Goal: Information Seeking & Learning: Learn about a topic

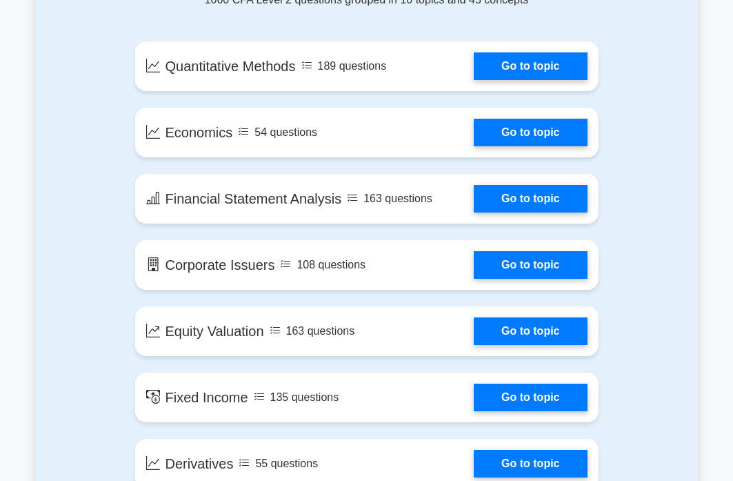
scroll to position [823, 0]
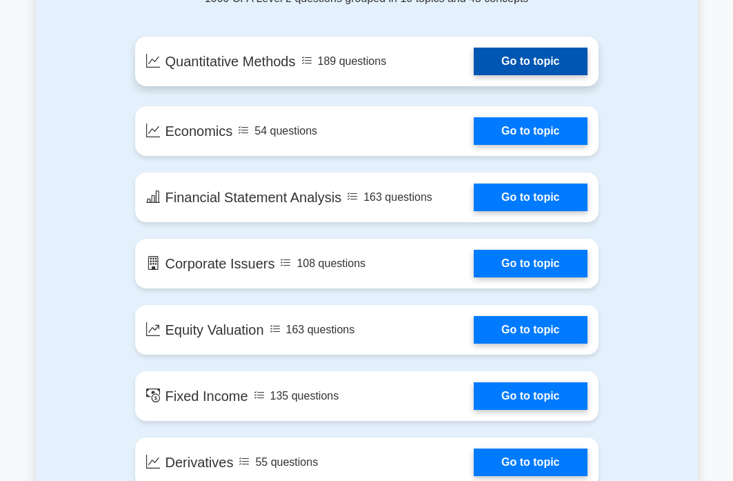
click at [560, 61] on link "Go to topic" at bounding box center [530, 62] width 113 height 28
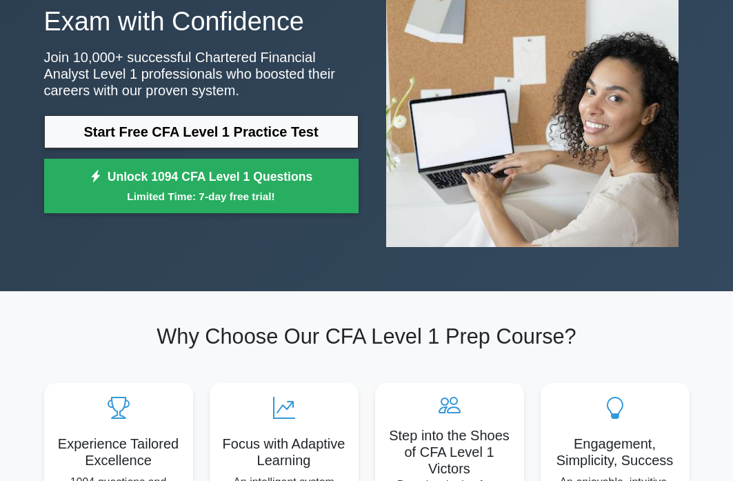
scroll to position [64, 0]
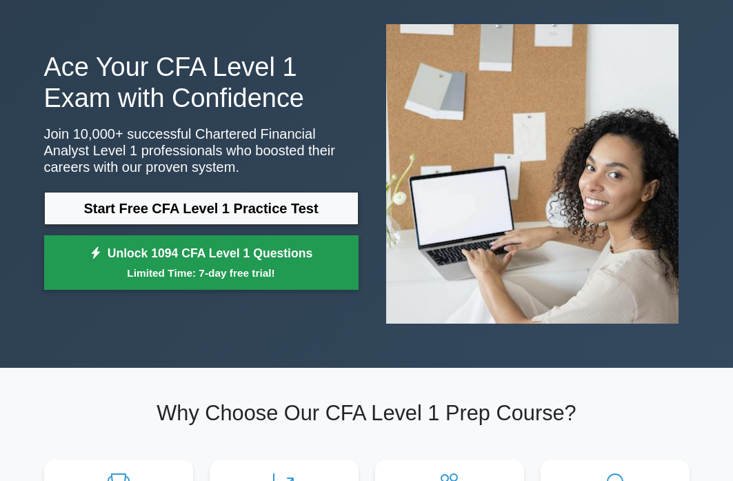
click at [210, 261] on link "Unlock 1094 CFA Level 1 Questions Limited Time: 7-day free trial!" at bounding box center [201, 262] width 314 height 55
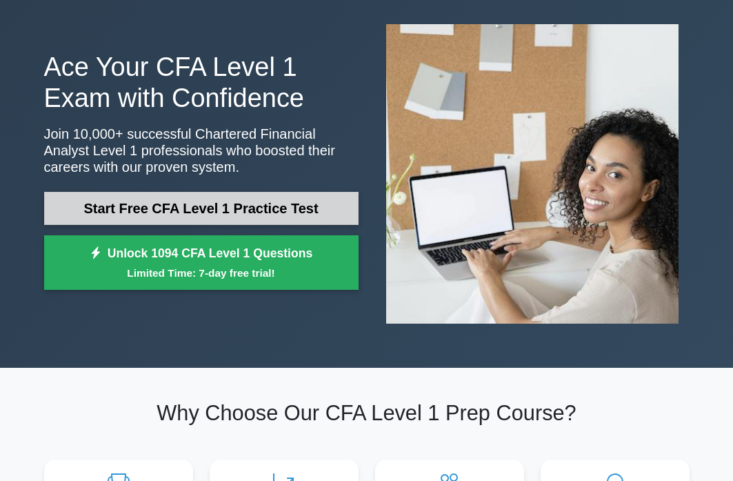
click at [294, 205] on link "Start Free CFA Level 1 Practice Test" at bounding box center [201, 208] width 314 height 33
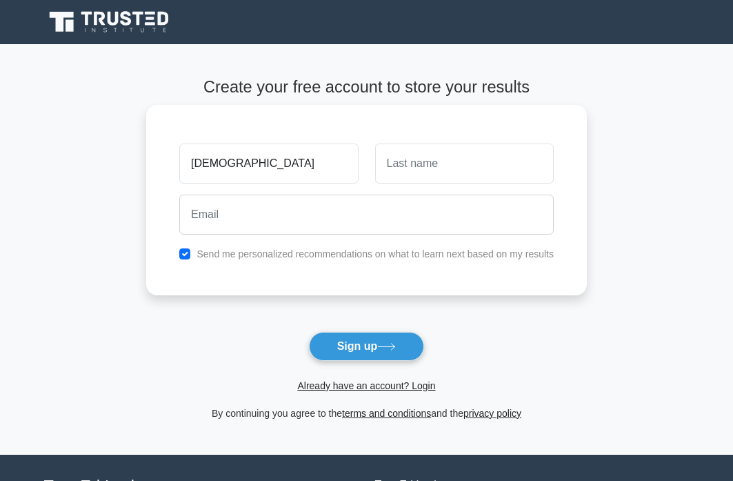
type input "[DEMOGRAPHIC_DATA]"
click at [432, 172] on input "text" at bounding box center [464, 163] width 179 height 40
type input "[PERSON_NAME]"
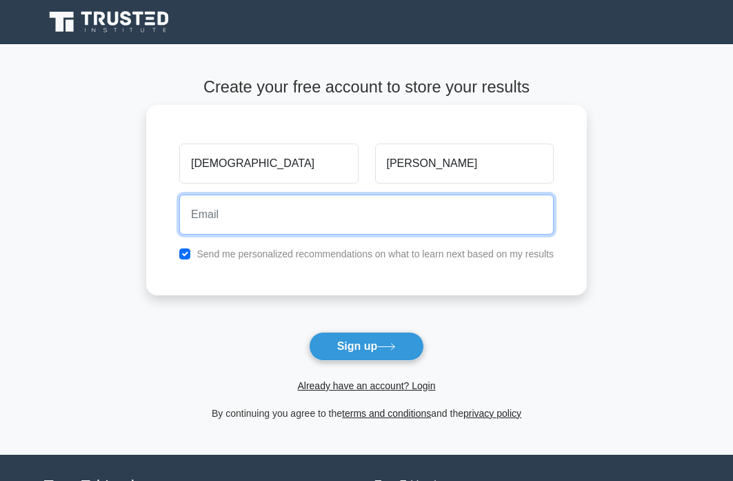
click at [403, 223] on input "email" at bounding box center [366, 214] width 374 height 40
type input "rashaaboushakra05@hotmail.com"
drag, startPoint x: 383, startPoint y: 222, endPoint x: 148, endPoint y: 214, distance: 235.2
click at [148, 214] on div "Rasha Abou Chakra rashaaboushakra05@hotmail.com Send me personalized recommenda…" at bounding box center [366, 200] width 441 height 190
type input "rashaaboushakra05@hotmail.com"
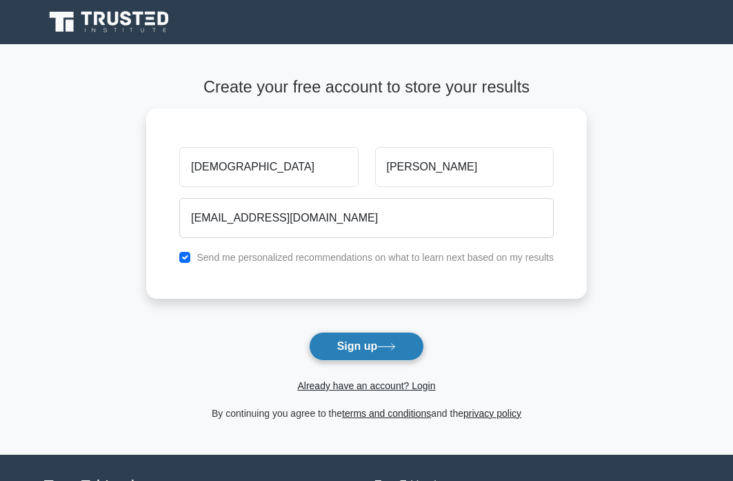
click at [358, 351] on button "Sign up" at bounding box center [367, 346] width 116 height 29
click at [350, 375] on div "Already have an account? Login" at bounding box center [366, 377] width 441 height 33
click at [350, 348] on form "Create your free account to store your results Rasha Abou Chakra rashaaboushakr…" at bounding box center [366, 248] width 441 height 343
click at [367, 345] on form "Create your free account to store your results Rasha Abou Chakra rashaaboushakr…" at bounding box center [366, 248] width 441 height 343
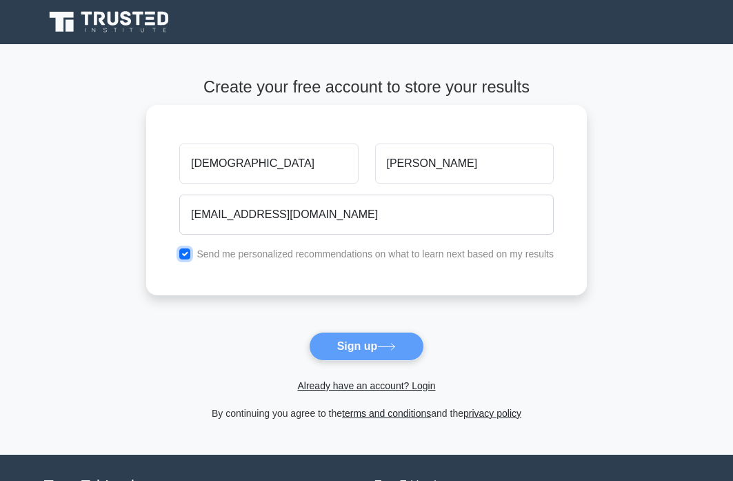
click at [188, 250] on input "checkbox" at bounding box center [184, 253] width 11 height 11
checkbox input "false"
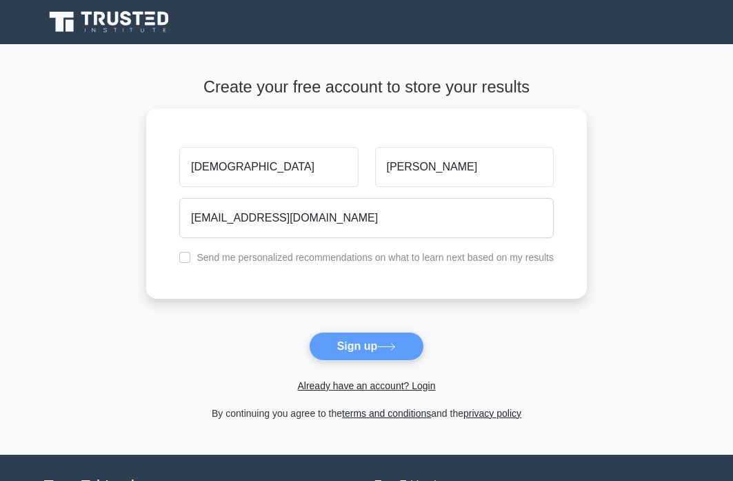
click at [358, 350] on form "Create your free account to store your results Rasha Abou Chakra rashaaboushakr…" at bounding box center [366, 248] width 441 height 343
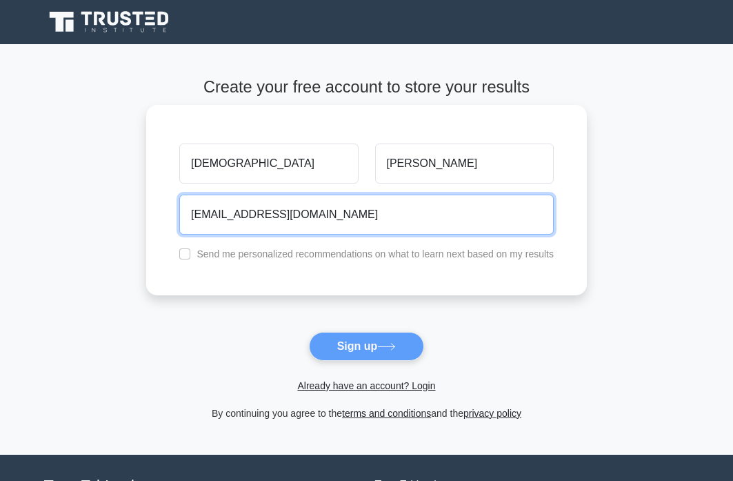
click at [352, 213] on input "rashaaboushakra05@hotmail.com" at bounding box center [366, 214] width 374 height 40
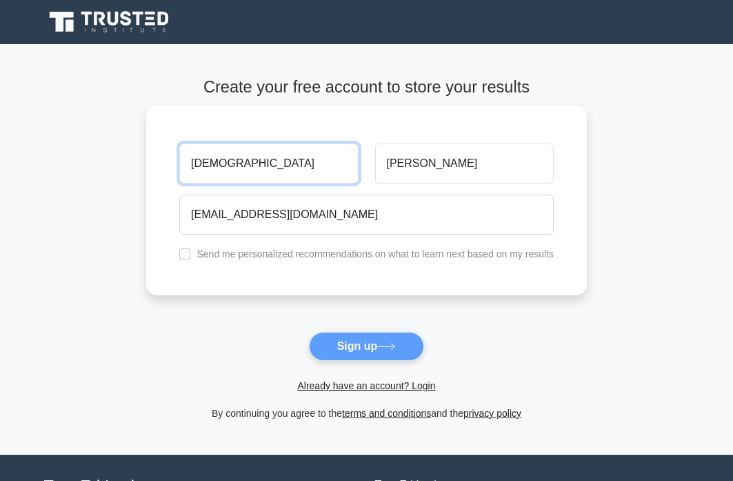
click at [290, 164] on input "[DEMOGRAPHIC_DATA]" at bounding box center [268, 163] width 179 height 40
type input "[DEMOGRAPHIC_DATA]"
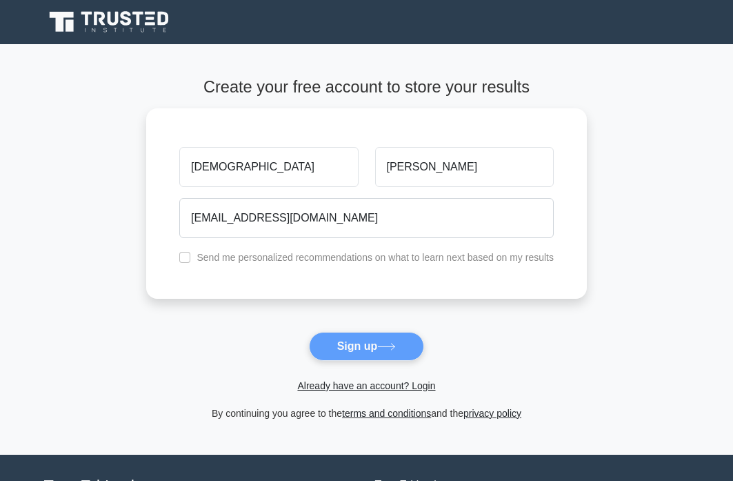
click at [374, 345] on form "Create your free account to store your results Rasha Abou Chakra rashaaboushakr…" at bounding box center [366, 248] width 441 height 343
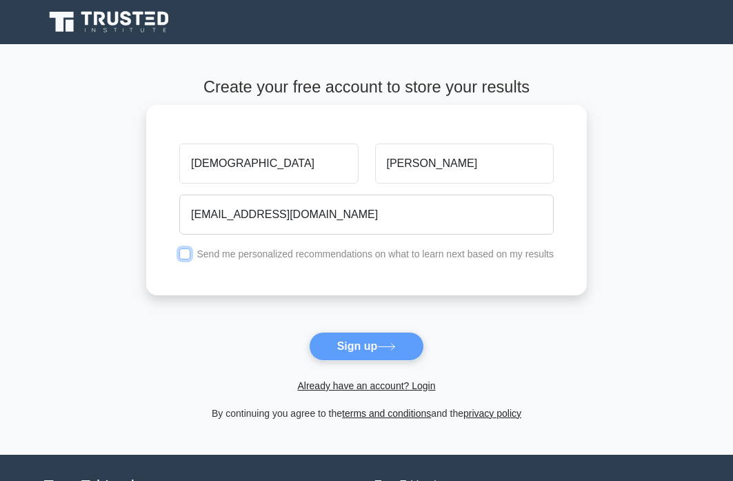
click at [190, 250] on input "checkbox" at bounding box center [184, 253] width 11 height 11
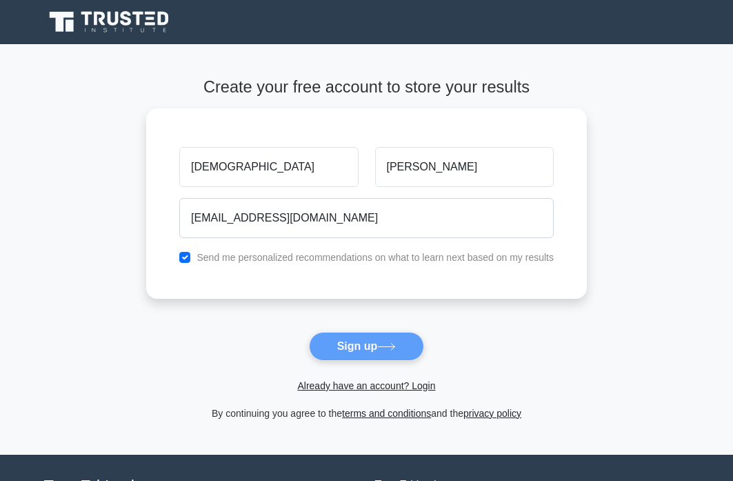
click at [383, 348] on form "Create your free account to store your results Rasha Abou Chakra rashaaboushakr…" at bounding box center [366, 248] width 441 height 343
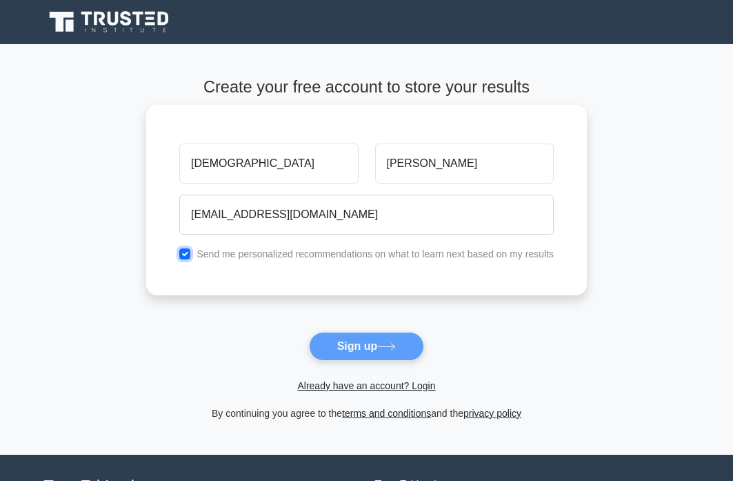
click at [190, 250] on input "checkbox" at bounding box center [184, 253] width 11 height 11
checkbox input "false"
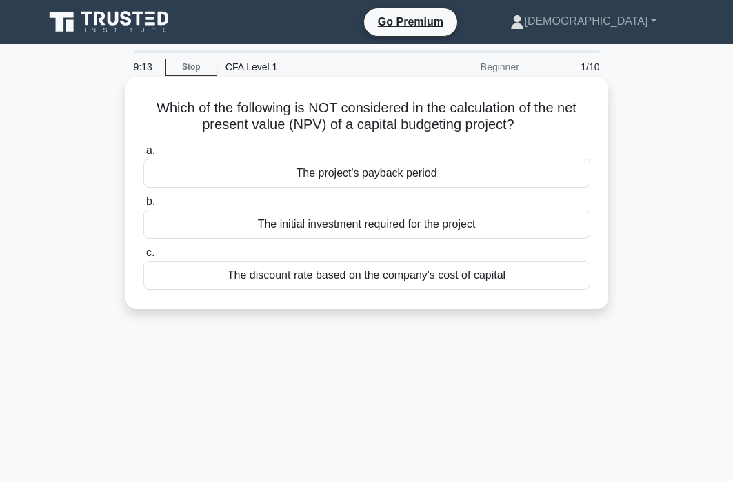
click at [307, 228] on div "The initial investment required for the project" at bounding box center [366, 224] width 447 height 29
click at [143, 206] on input "b. The initial investment required for the project" at bounding box center [143, 201] width 0 height 9
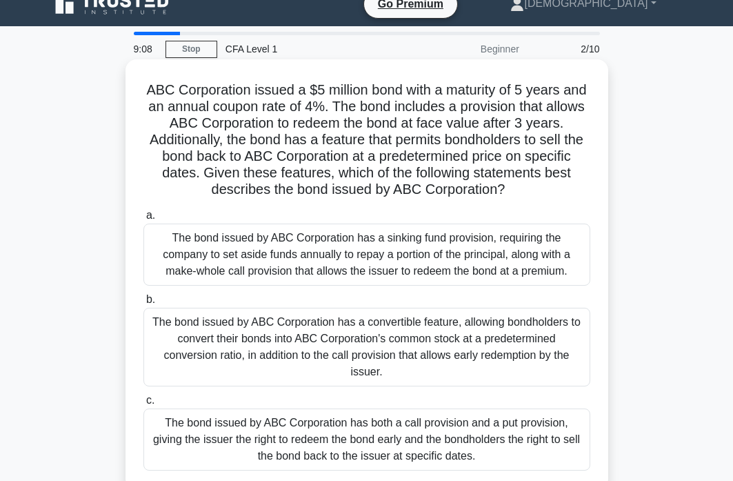
scroll to position [48, 0]
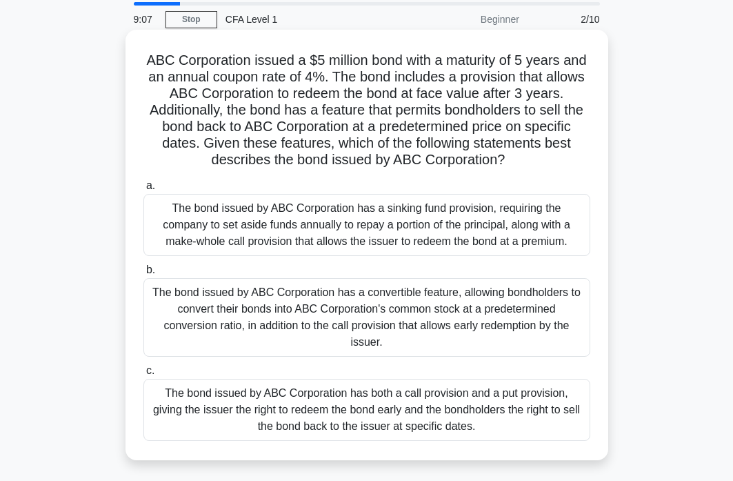
click at [303, 305] on div "The bond issued by ABC Corporation has a convertible feature, allowing bondhold…" at bounding box center [366, 317] width 447 height 79
click at [143, 274] on input "b. The bond issued by ABC Corporation has a convertible feature, allowing bondh…" at bounding box center [143, 269] width 0 height 9
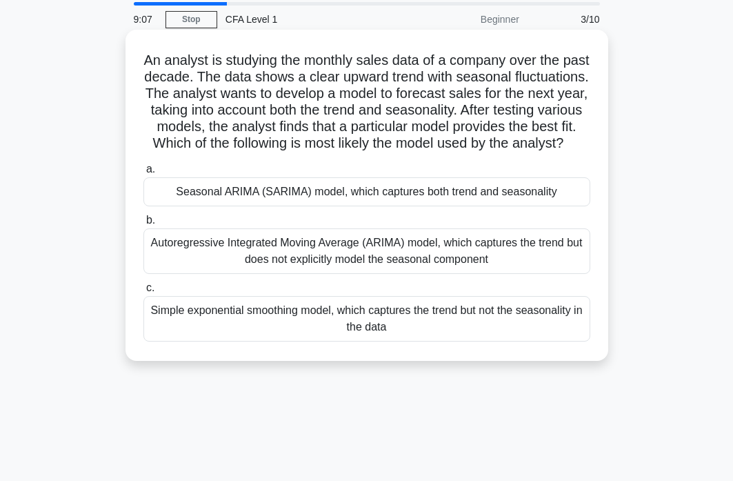
scroll to position [16, 0]
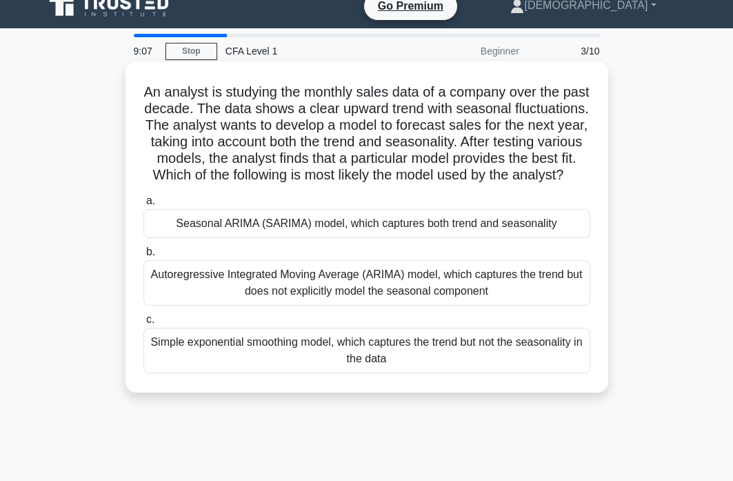
click at [296, 264] on label "b. Autoregressive Integrated Moving Average (ARIMA) model, which captures the t…" at bounding box center [366, 274] width 447 height 62
click at [143, 256] on input "b. Autoregressive Integrated Moving Average (ARIMA) model, which captures the t…" at bounding box center [143, 252] width 0 height 9
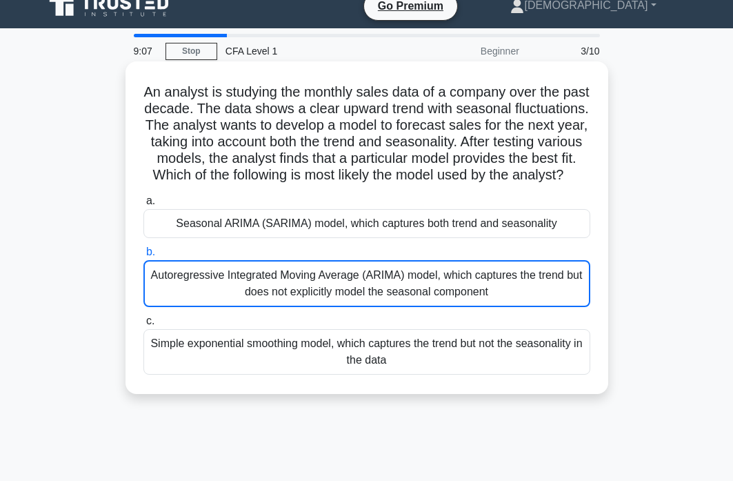
scroll to position [0, 0]
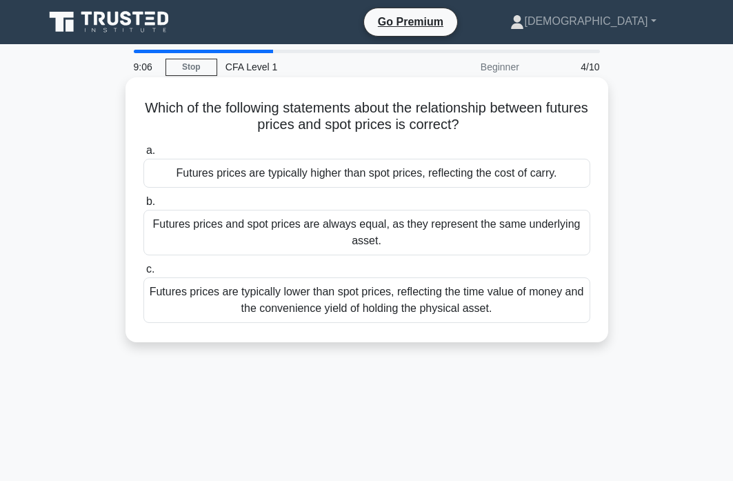
click at [290, 265] on label "c. Futures prices are typically lower than spot prices, reflecting the time val…" at bounding box center [366, 292] width 447 height 62
click at [143, 265] on input "c. Futures prices are typically lower than spot prices, reflecting the time val…" at bounding box center [143, 269] width 0 height 9
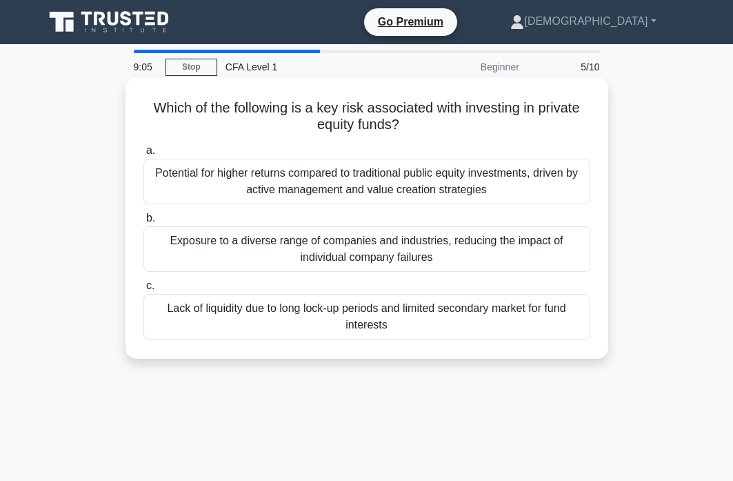
click at [290, 254] on div "Exposure to a diverse range of companies and industries, reducing the impact of…" at bounding box center [366, 249] width 447 height 46
click at [143, 223] on input "b. Exposure to a diverse range of companies and industries, reducing the impact…" at bounding box center [143, 218] width 0 height 9
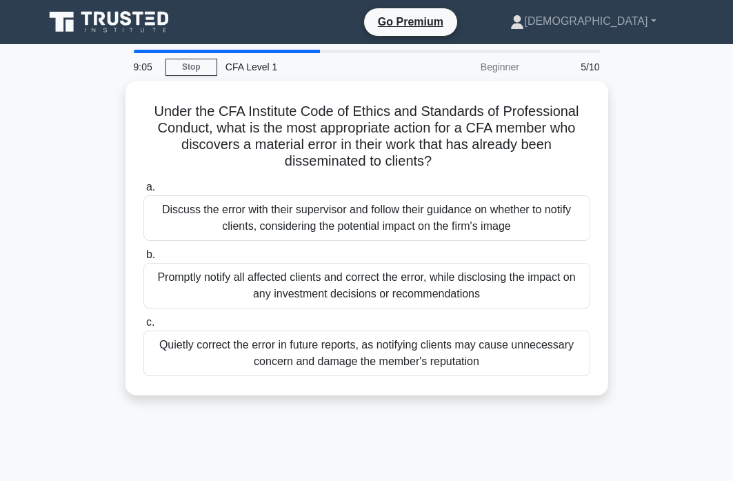
click at [290, 254] on label "b. Promptly notify all affected clients and correct the error, while disclosing…" at bounding box center [366, 277] width 447 height 62
click at [143, 254] on input "b. Promptly notify all affected clients and correct the error, while disclosing…" at bounding box center [143, 254] width 0 height 9
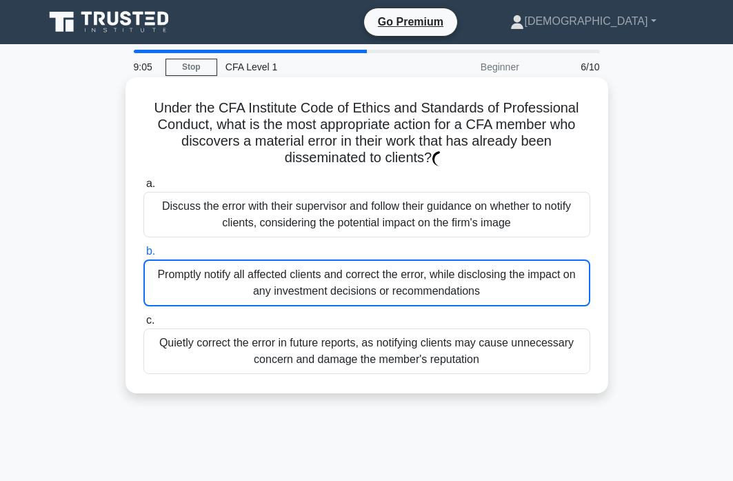
click at [289, 268] on div "Promptly notify all affected clients and correct the error, while disclosing th…" at bounding box center [366, 282] width 447 height 47
click at [143, 256] on input "b. Promptly notify all affected clients and correct the error, while disclosing…" at bounding box center [143, 251] width 0 height 9
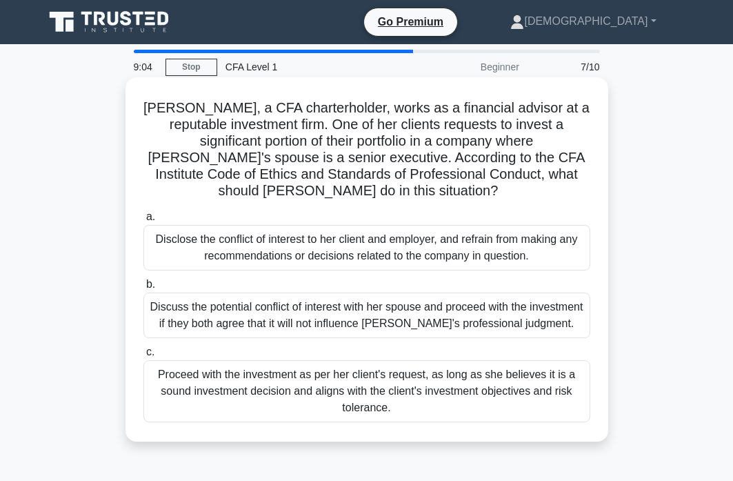
click at [289, 276] on label "b. Discuss the potential conflict of interest with her spouse and proceed with …" at bounding box center [366, 307] width 447 height 62
click at [143, 280] on input "b. Discuss the potential conflict of interest with her spouse and proceed with …" at bounding box center [143, 284] width 0 height 9
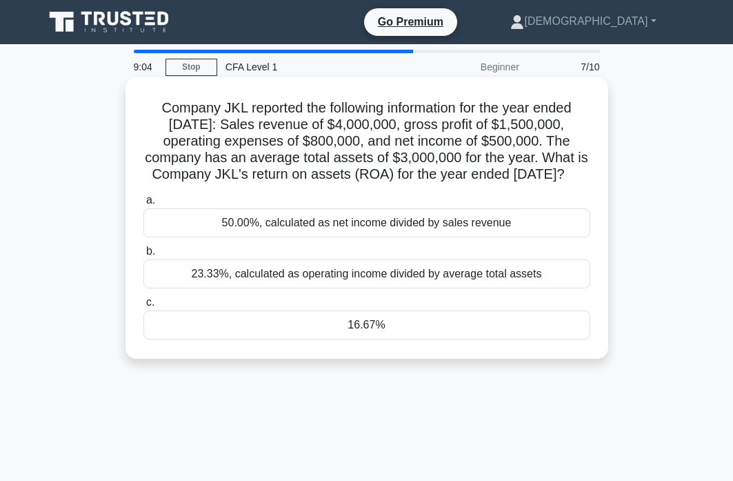
click at [289, 283] on div "23.33%, calculated as operating income divided by average total assets" at bounding box center [366, 273] width 447 height 29
click at [143, 256] on input "b. 23.33%, calculated as operating income divided by average total assets" at bounding box center [143, 251] width 0 height 9
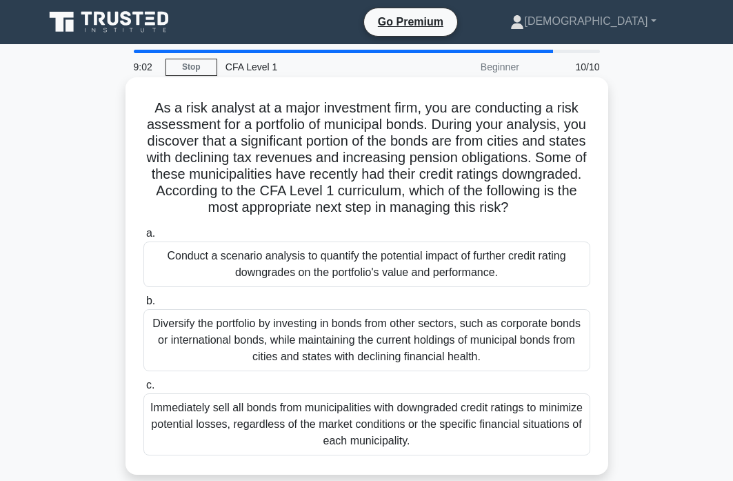
click at [290, 291] on div "a. Conduct a scenario analysis to quantify the potential impact of further cred…" at bounding box center [366, 340] width 463 height 236
click at [286, 334] on div "Diversify the portfolio by investing in bonds from other sectors, such as corpo…" at bounding box center [366, 340] width 447 height 62
click at [143, 305] on input "b. Diversify the portfolio by investing in bonds from other sectors, such as co…" at bounding box center [143, 300] width 0 height 9
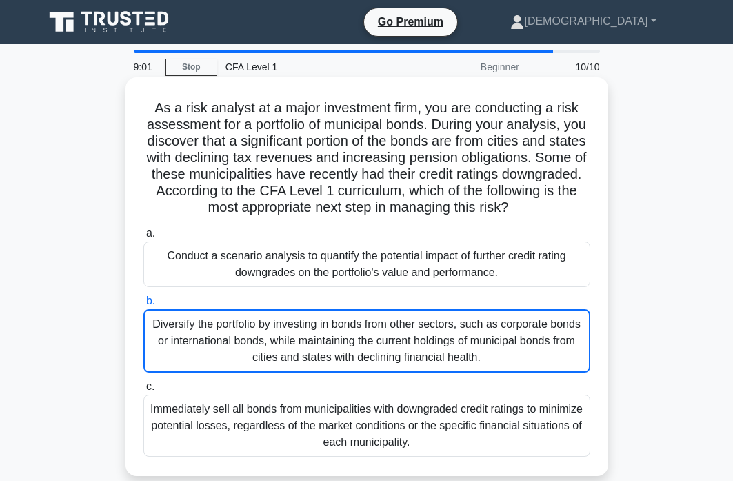
click at [292, 396] on div "Immediately sell all bonds from municipalities with downgraded credit ratings t…" at bounding box center [366, 425] width 447 height 62
click at [143, 391] on input "c. Immediately sell all bonds from municipalities with downgraded credit rating…" at bounding box center [143, 386] width 0 height 9
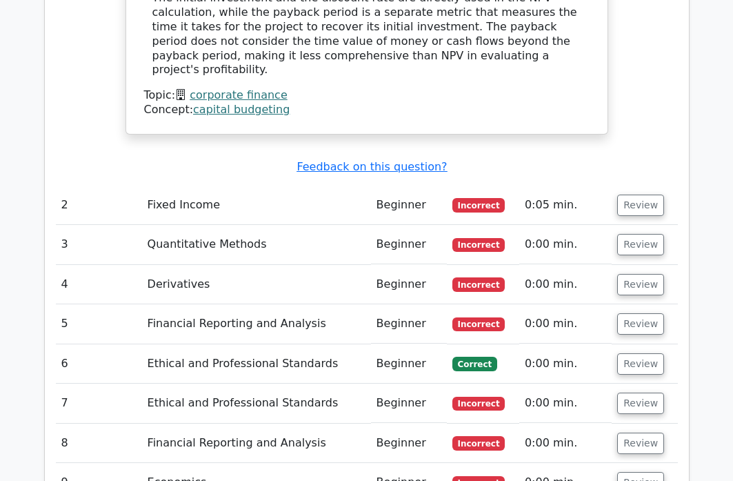
scroll to position [1702, 0]
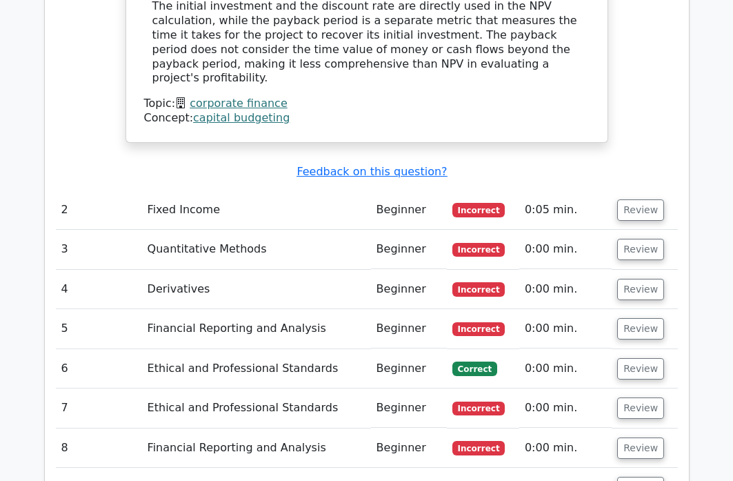
click at [230, 190] on td "Fixed Income" at bounding box center [256, 209] width 229 height 39
click at [652, 199] on button "Review" at bounding box center [640, 209] width 47 height 21
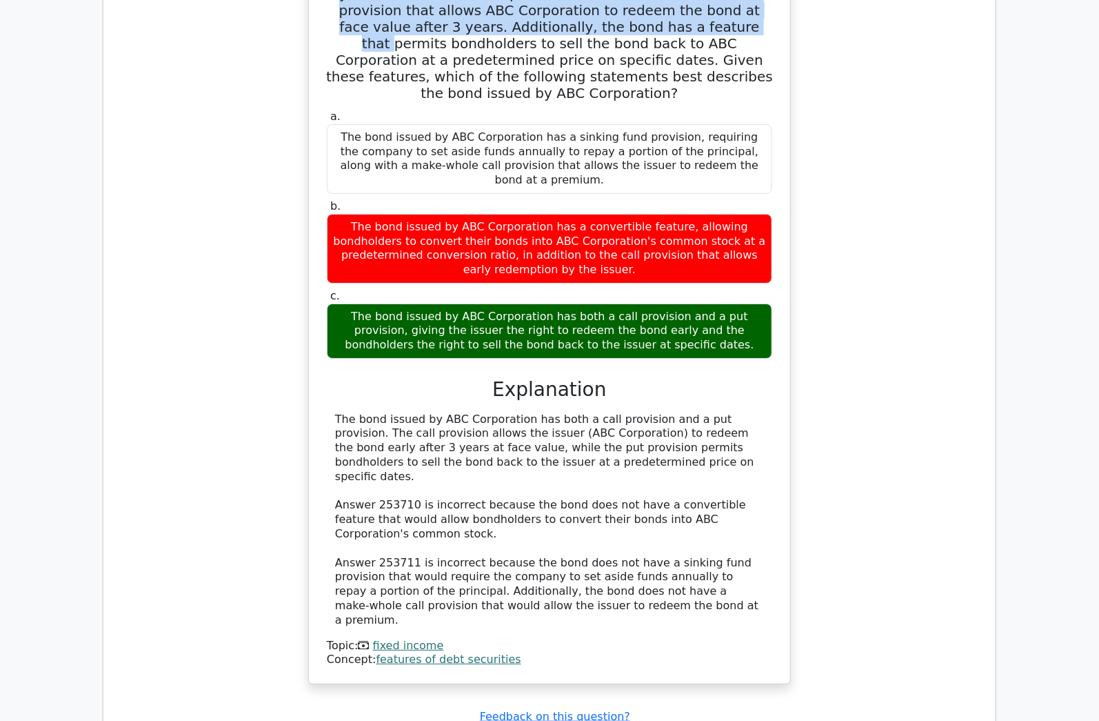
scroll to position [1932, 0]
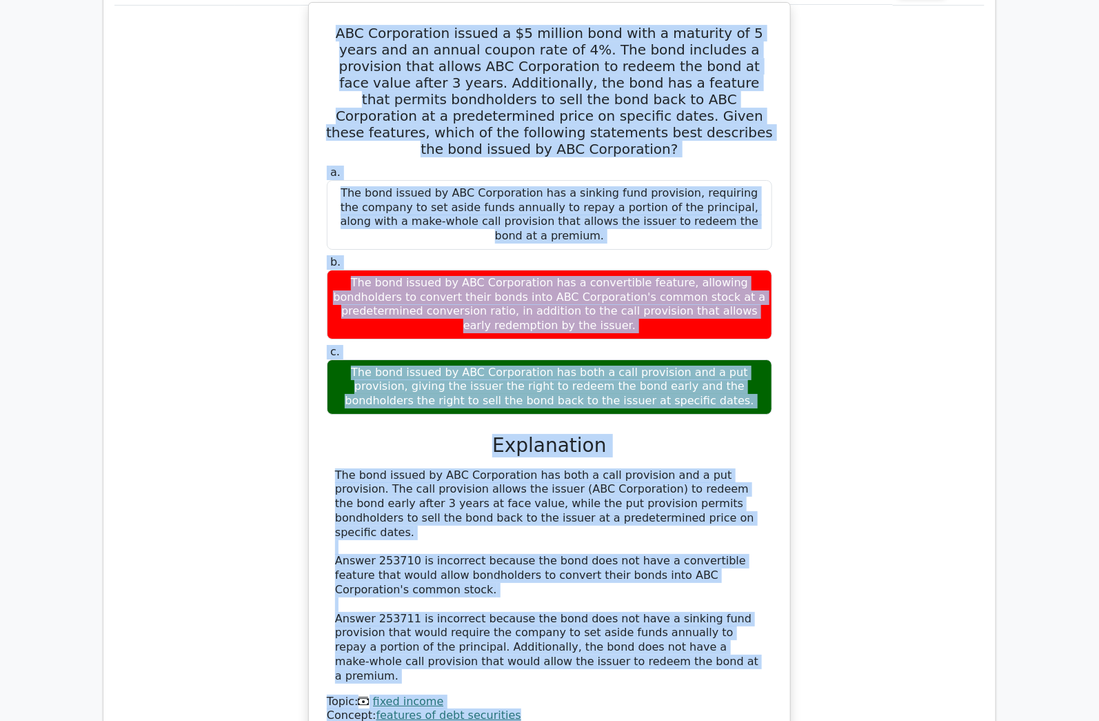
drag, startPoint x: 328, startPoint y: 94, endPoint x: 570, endPoint y: 572, distance: 535.9
click at [570, 480] on div "ABC Corporation issued a $5 million bond with a maturity of 5 years and an annu…" at bounding box center [549, 370] width 470 height 725
copy div "ABC Corporation issued a $5 million bond with a maturity of 5 years and an annu…"
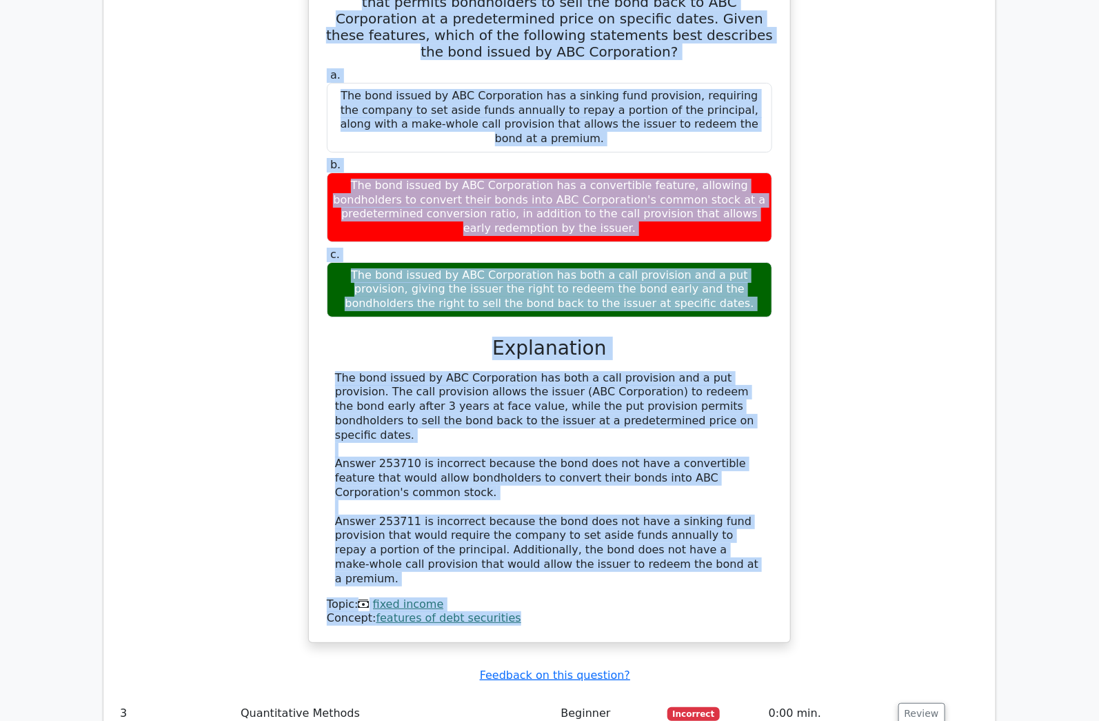
scroll to position [2100, 0]
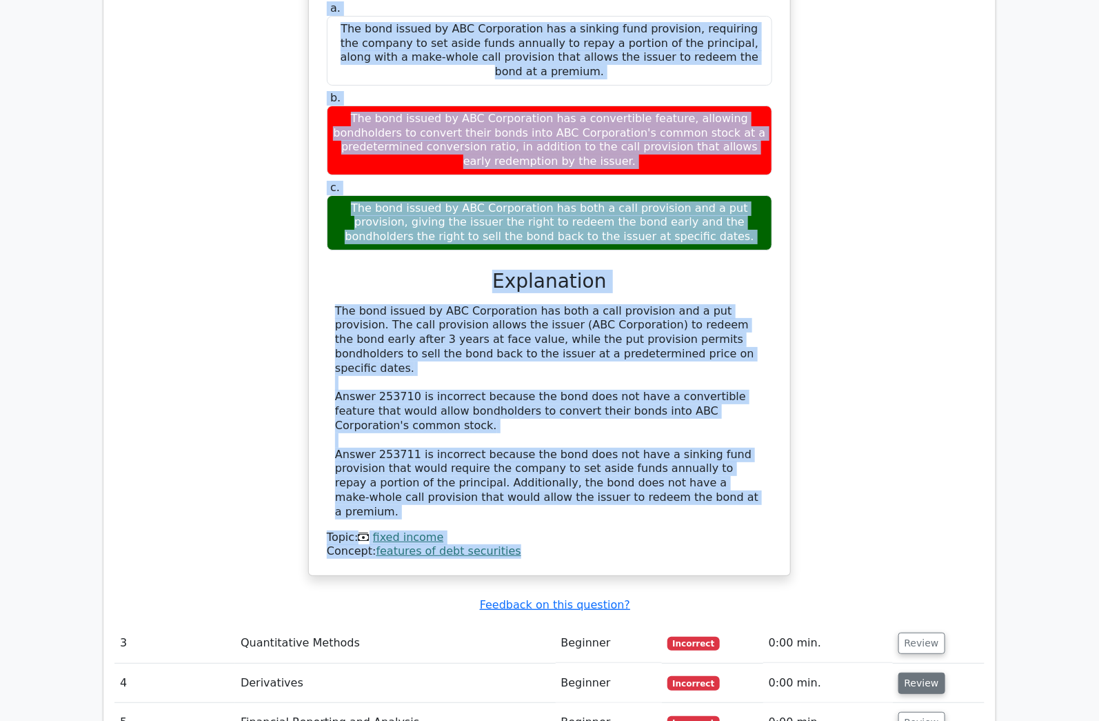
click at [732, 480] on button "Review" at bounding box center [921, 682] width 47 height 21
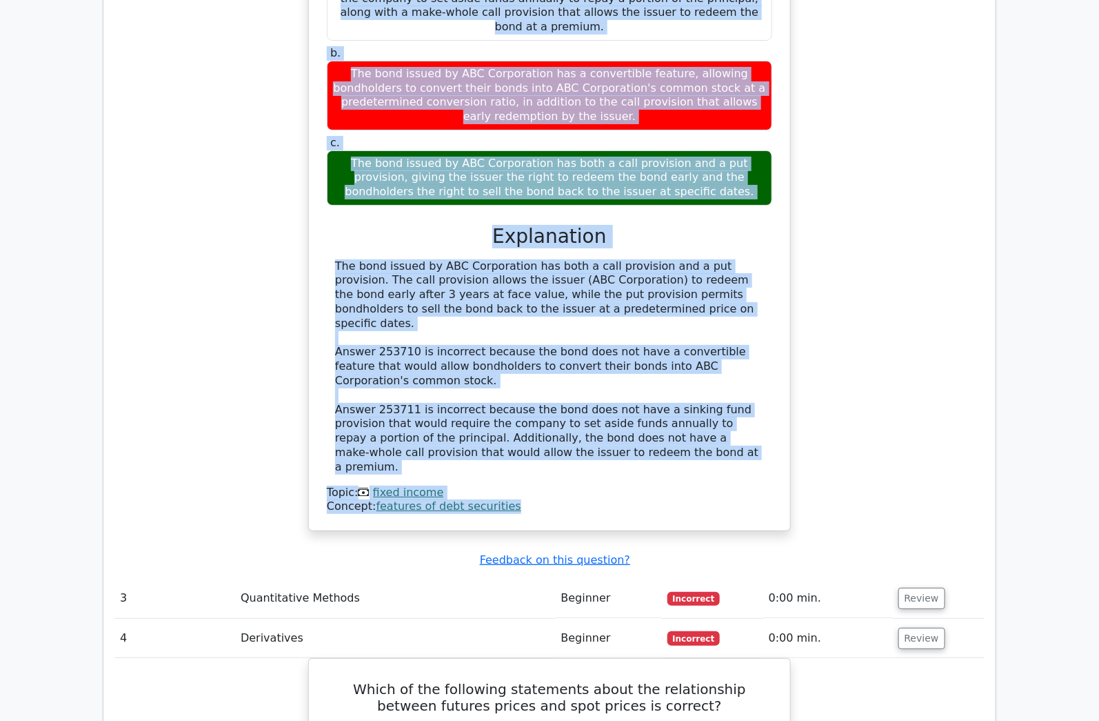
scroll to position [2140, 0]
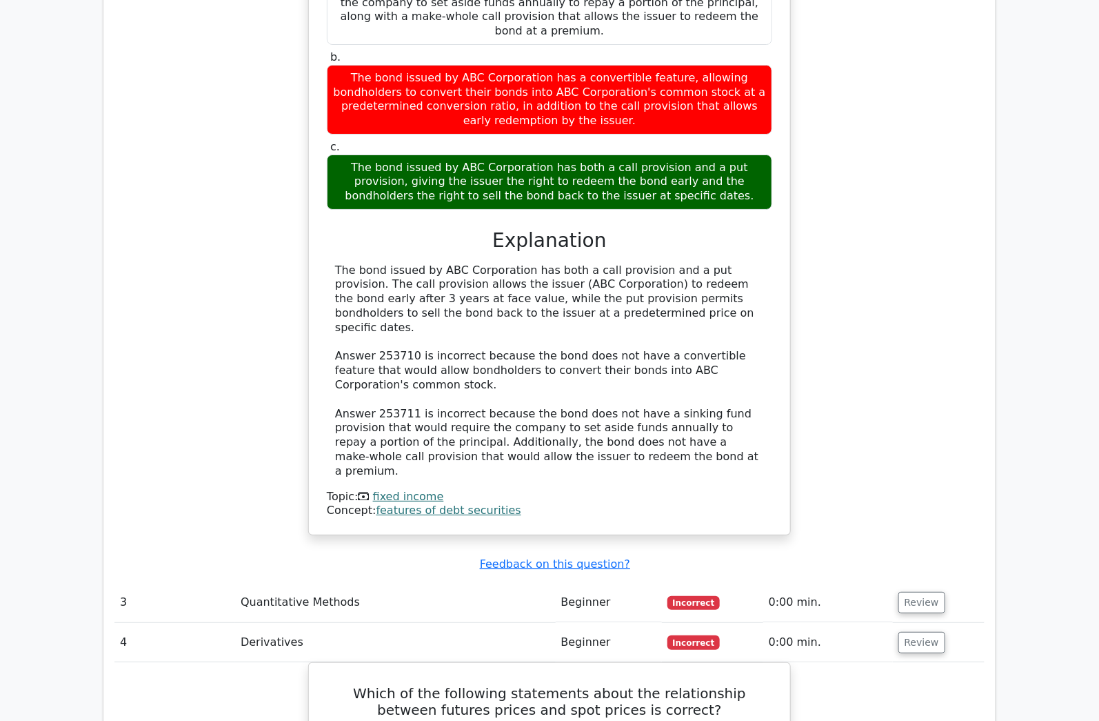
click at [732, 120] on div "ABC Corporation issued a $5 million bond with a maturity of 5 years and an annu…" at bounding box center [549, 174] width 870 height 754
click at [732, 101] on div "ABC Corporation issued a $5 million bond with a maturity of 5 years and an annu…" at bounding box center [549, 174] width 870 height 754
